Goal: Transaction & Acquisition: Purchase product/service

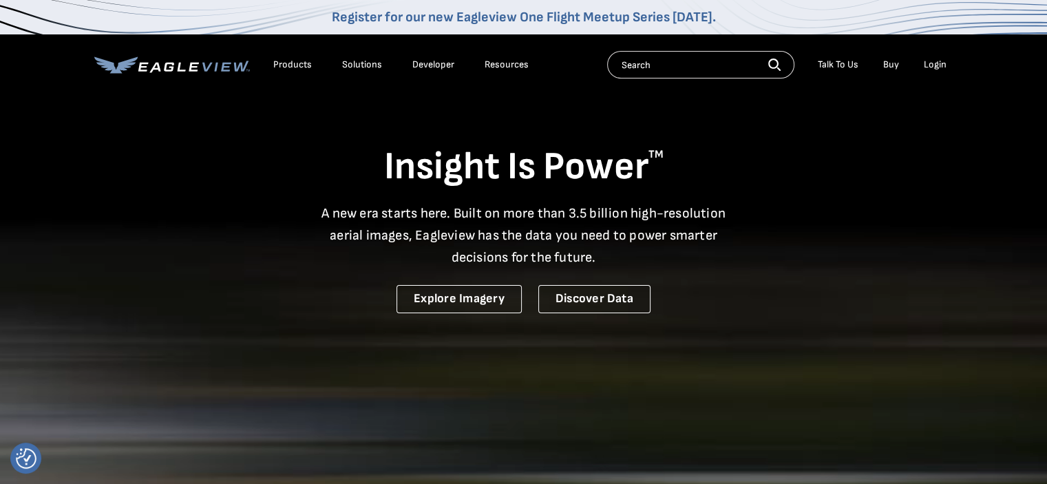
click at [939, 66] on div "Login" at bounding box center [935, 65] width 23 height 12
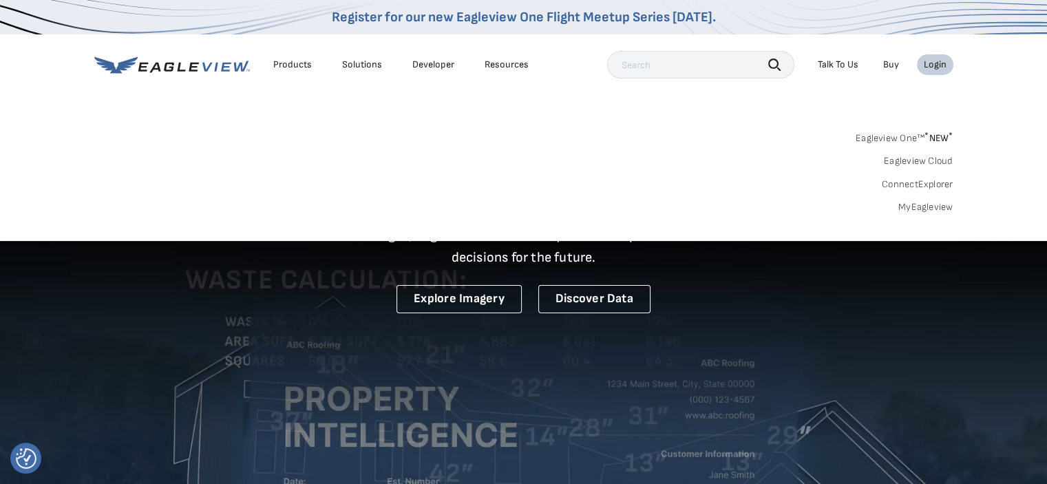
click at [936, 67] on div "Login" at bounding box center [935, 65] width 23 height 12
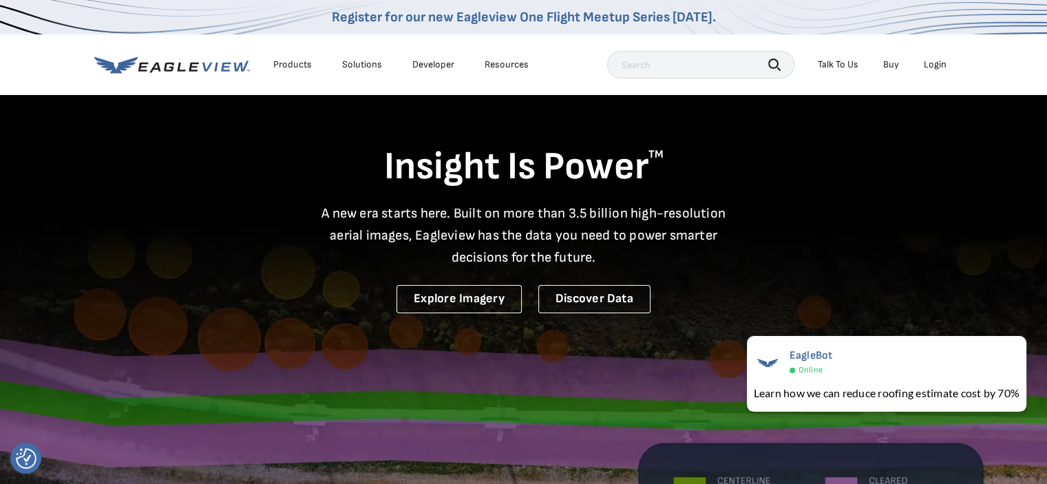
click at [932, 63] on div "Login" at bounding box center [935, 65] width 23 height 12
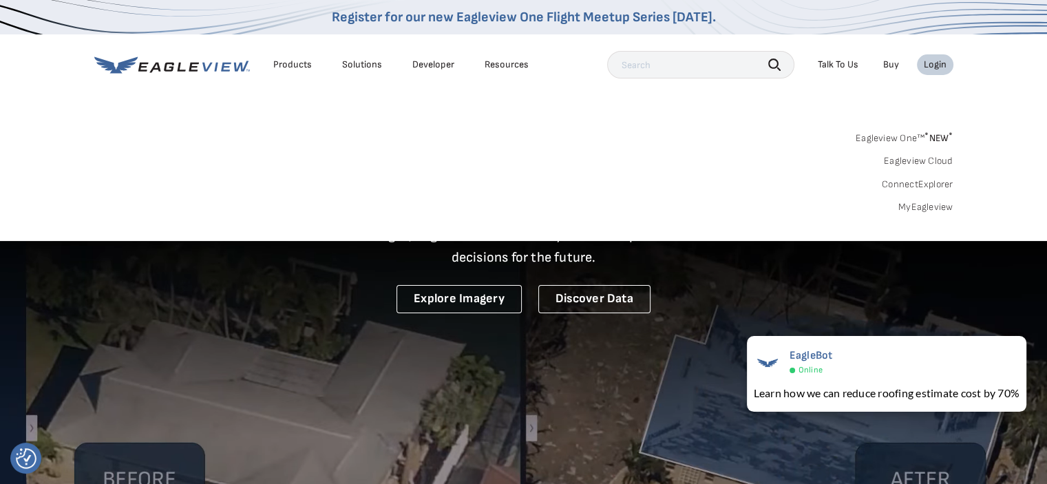
click at [917, 206] on link "MyEagleview" at bounding box center [925, 207] width 55 height 12
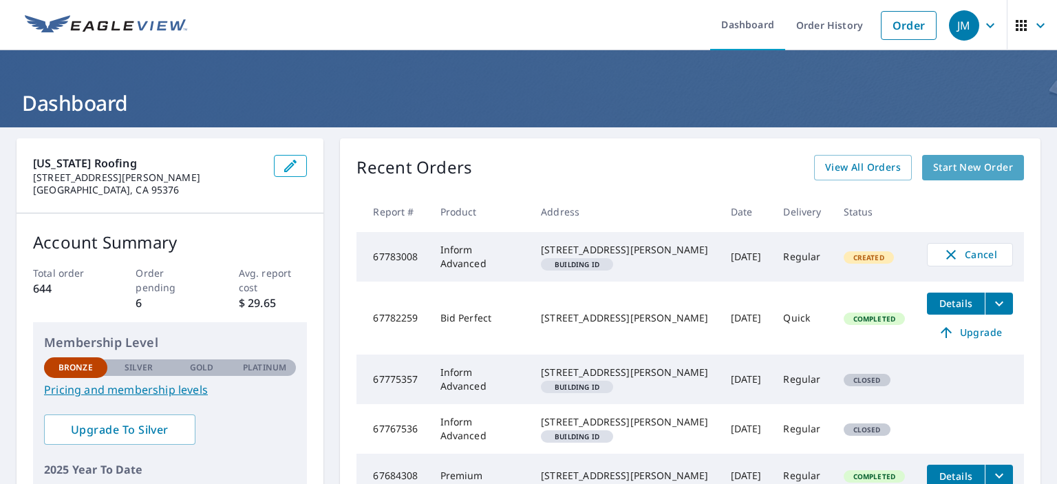
click at [958, 169] on span "Start New Order" at bounding box center [973, 167] width 80 height 17
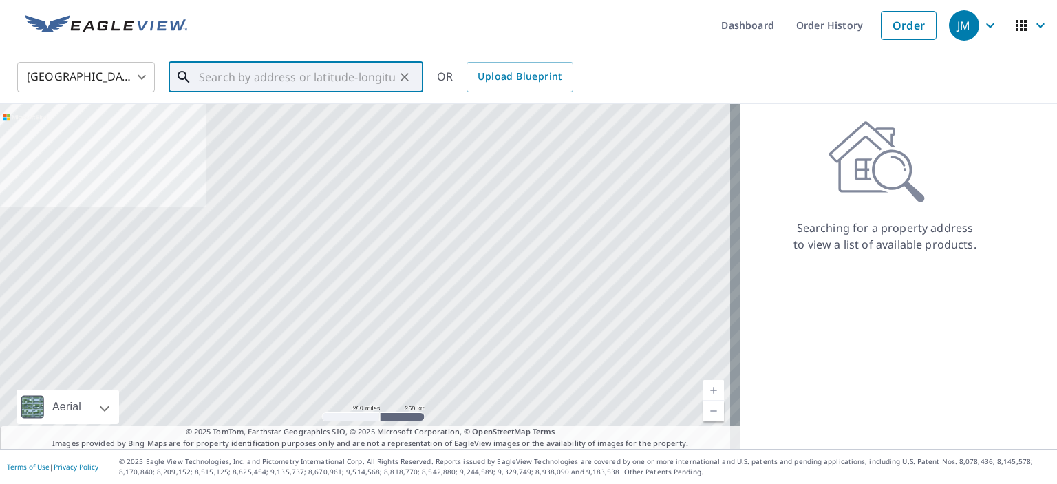
click at [232, 80] on input "text" at bounding box center [297, 77] width 196 height 39
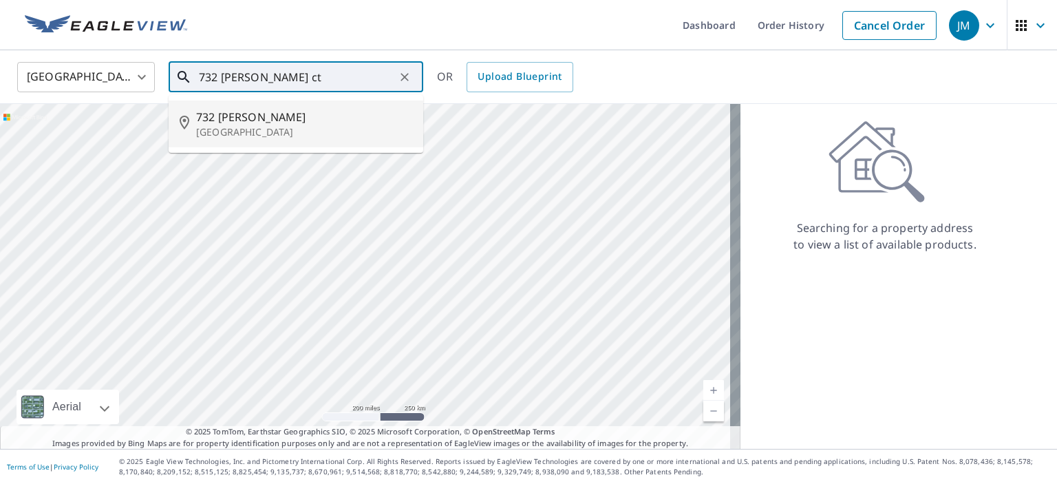
click at [215, 123] on span "732 [PERSON_NAME]" at bounding box center [304, 117] width 216 height 17
type input "732 Graham Ct Danville, CA 94526"
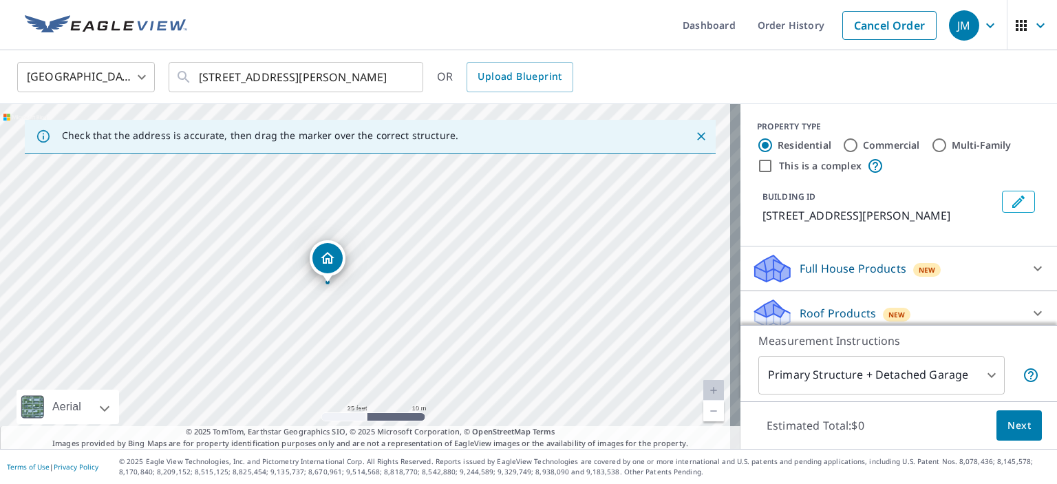
click at [821, 308] on p "Roof Products" at bounding box center [838, 313] width 76 height 17
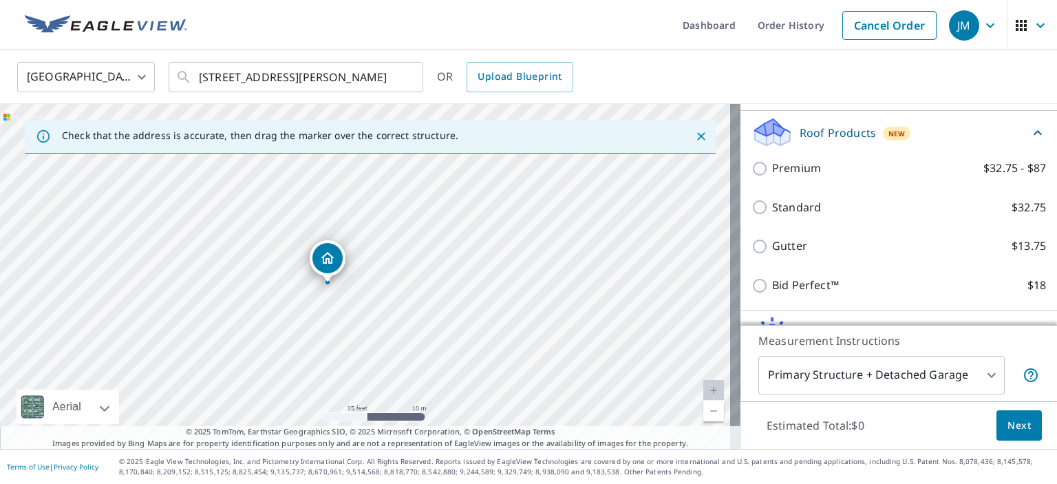
scroll to position [254, 0]
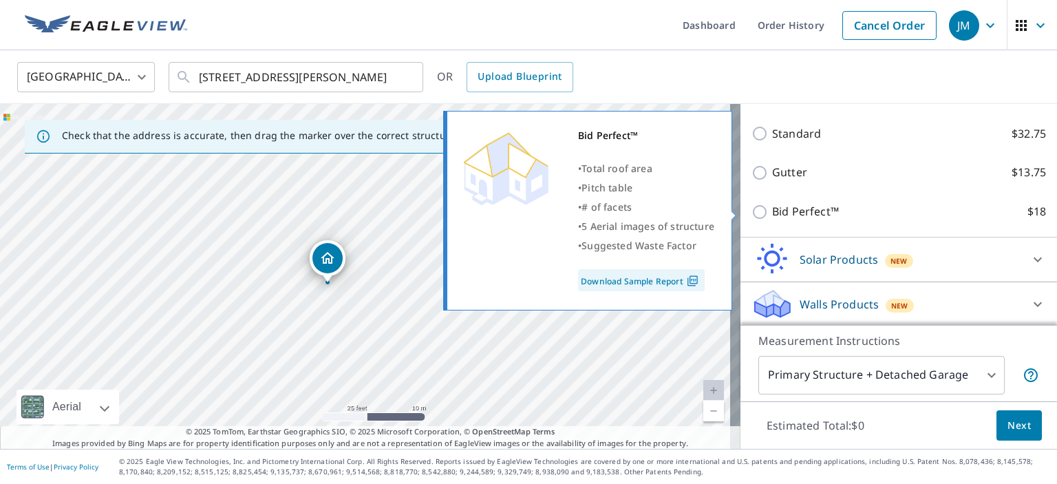
click at [752, 207] on input "Bid Perfect™ $18" at bounding box center [762, 212] width 21 height 17
checkbox input "true"
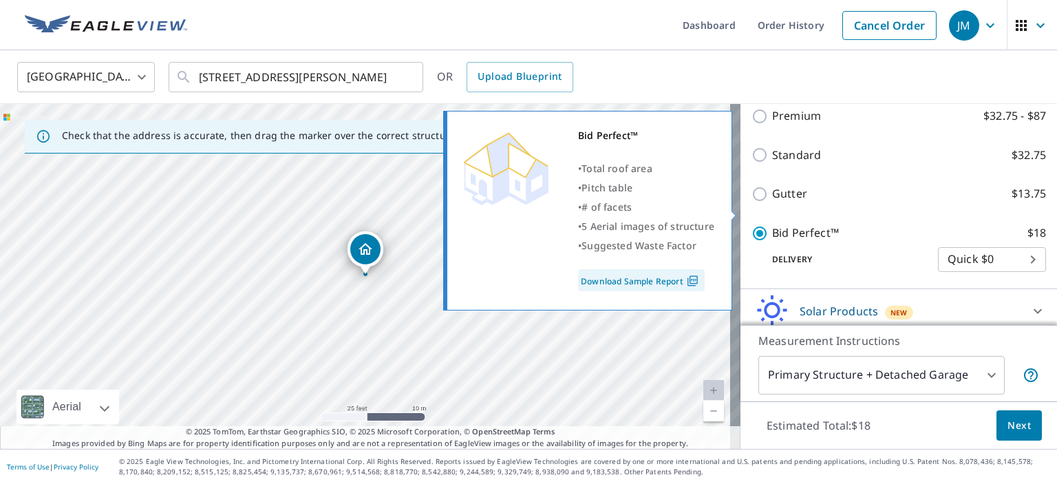
scroll to position [275, 0]
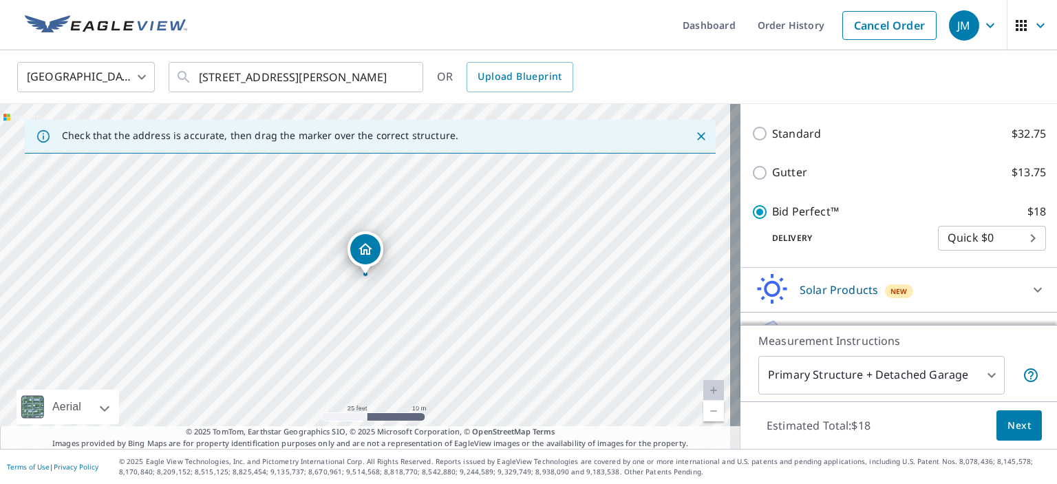
click at [1008, 420] on span "Next" at bounding box center [1019, 425] width 23 height 17
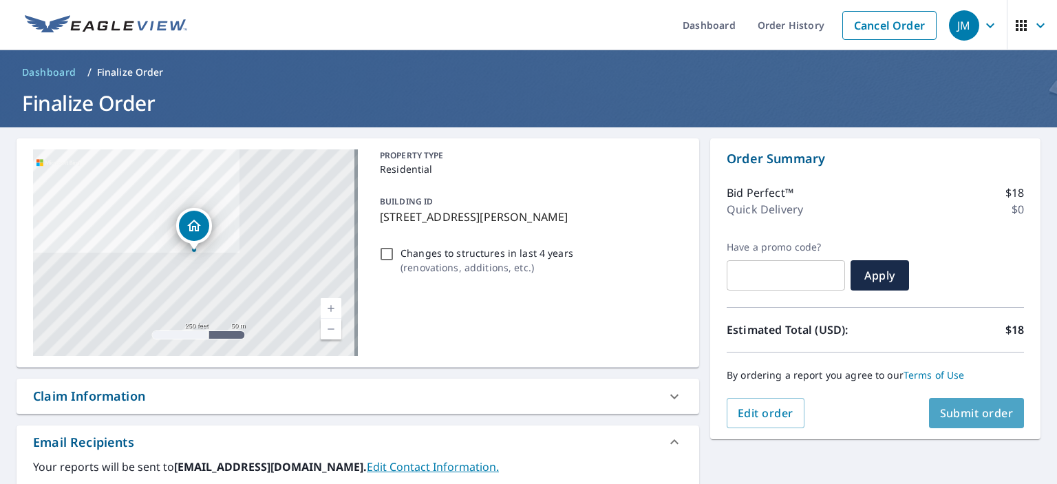
click at [962, 412] on span "Submit order" at bounding box center [977, 412] width 74 height 15
